Goal: Contribute content

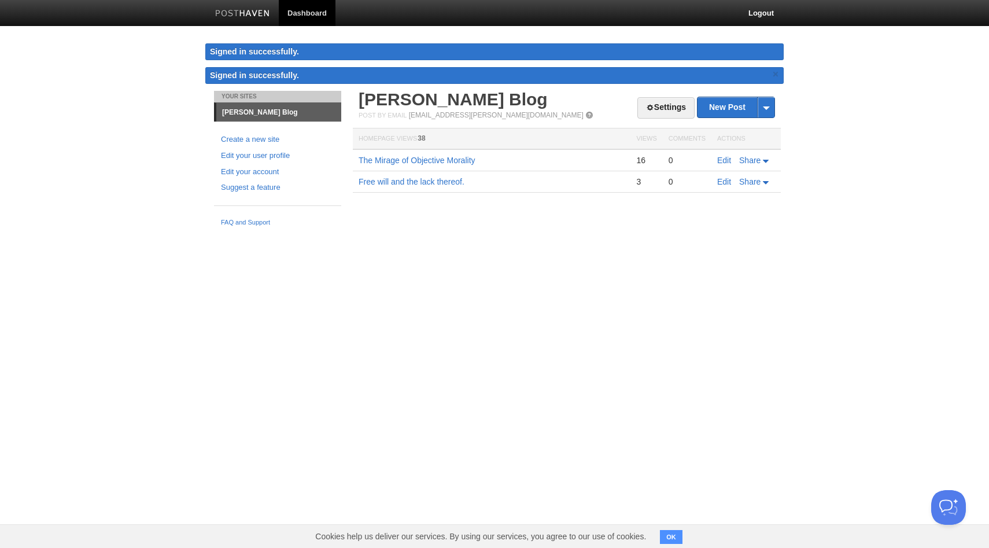
click at [543, 232] on html "Dashboard Logout Signed in successfully. Signed in successfully. × Your Sites […" at bounding box center [494, 116] width 989 height 232
click at [401, 232] on html "Dashboard Logout Signed in successfully. Signed in successfully. × Your Sites […" at bounding box center [494, 116] width 989 height 232
click at [721, 113] on link "New Post" at bounding box center [735, 107] width 77 height 20
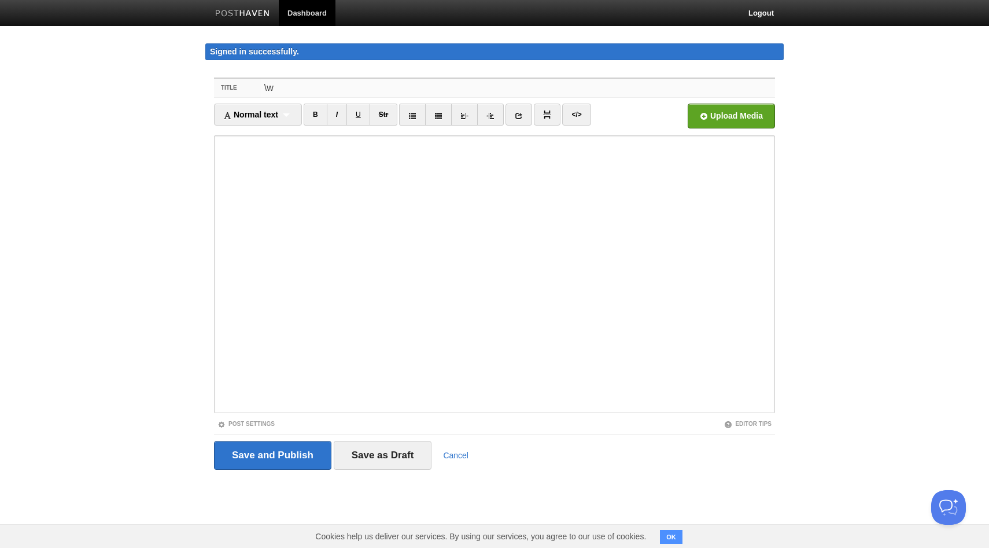
type input "\"
type input "When Wealth Lies"
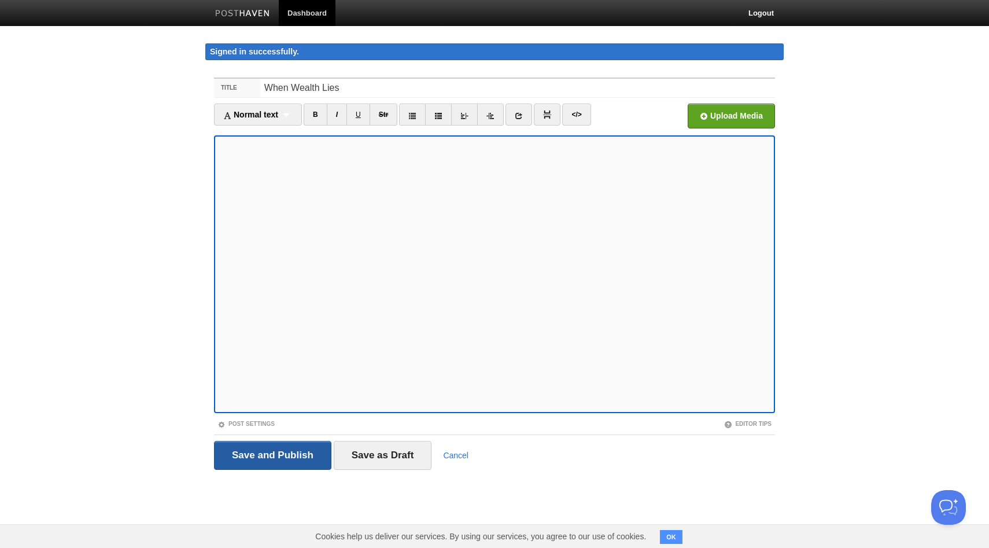
click at [260, 460] on input "Save and Publish" at bounding box center [272, 455] width 117 height 29
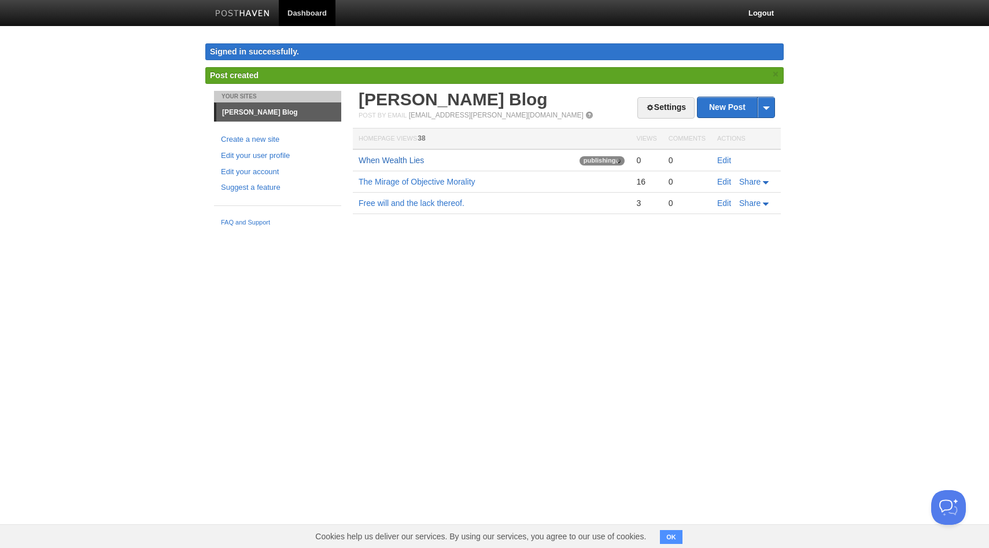
click at [418, 161] on link "When Wealth Lies" at bounding box center [391, 160] width 65 height 9
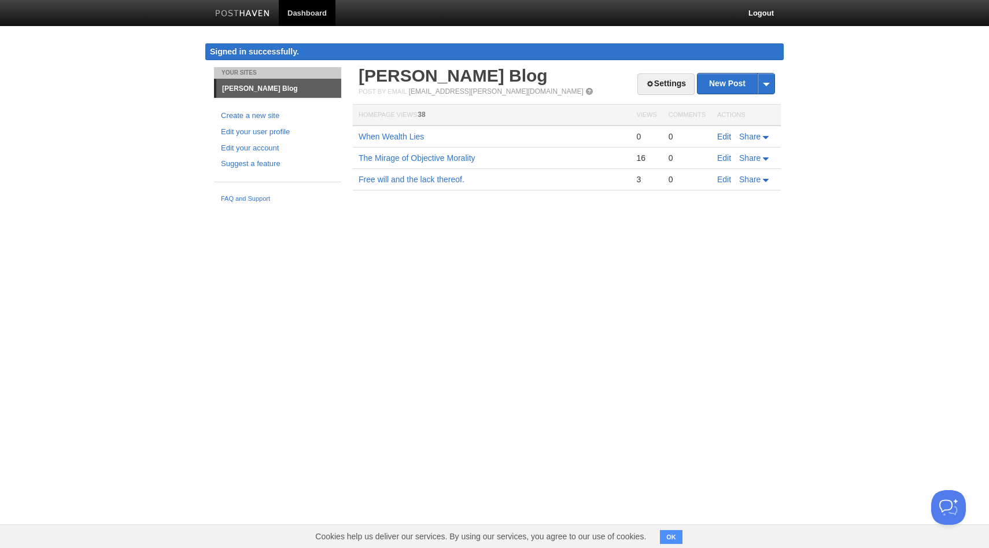
click at [719, 135] on link "Edit" at bounding box center [724, 136] width 14 height 9
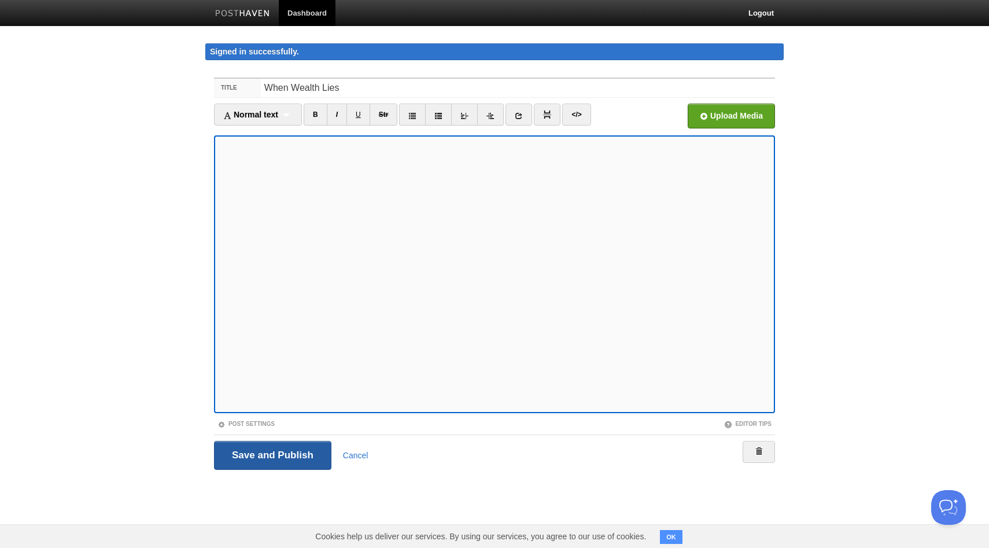
click at [294, 454] on input "Save and Publish" at bounding box center [272, 455] width 117 height 29
